Goal: Information Seeking & Learning: Learn about a topic

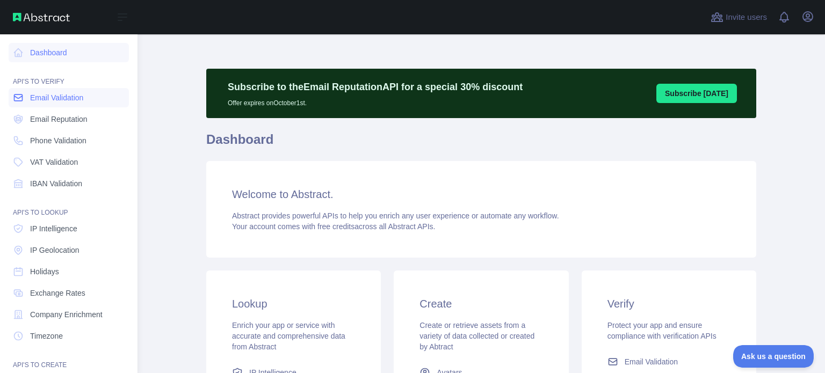
click at [43, 104] on link "Email Validation" at bounding box center [69, 97] width 120 height 19
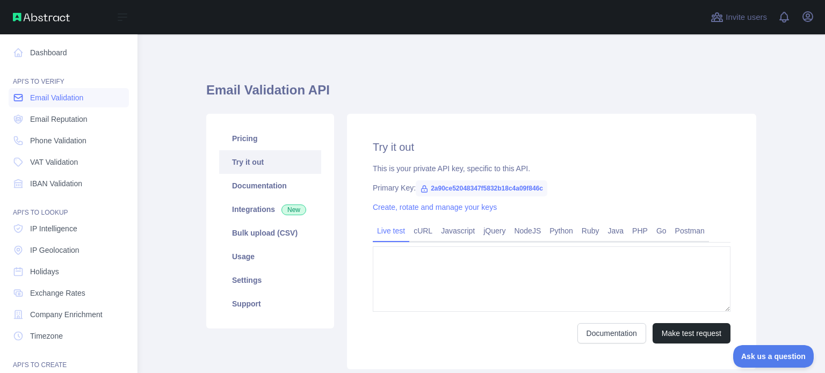
type textarea "**********"
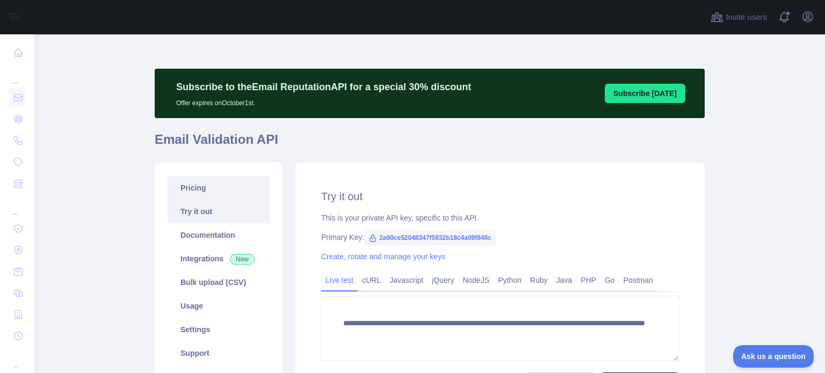
click at [203, 185] on link "Pricing" at bounding box center [219, 188] width 102 height 24
